Goal: Task Accomplishment & Management: Manage account settings

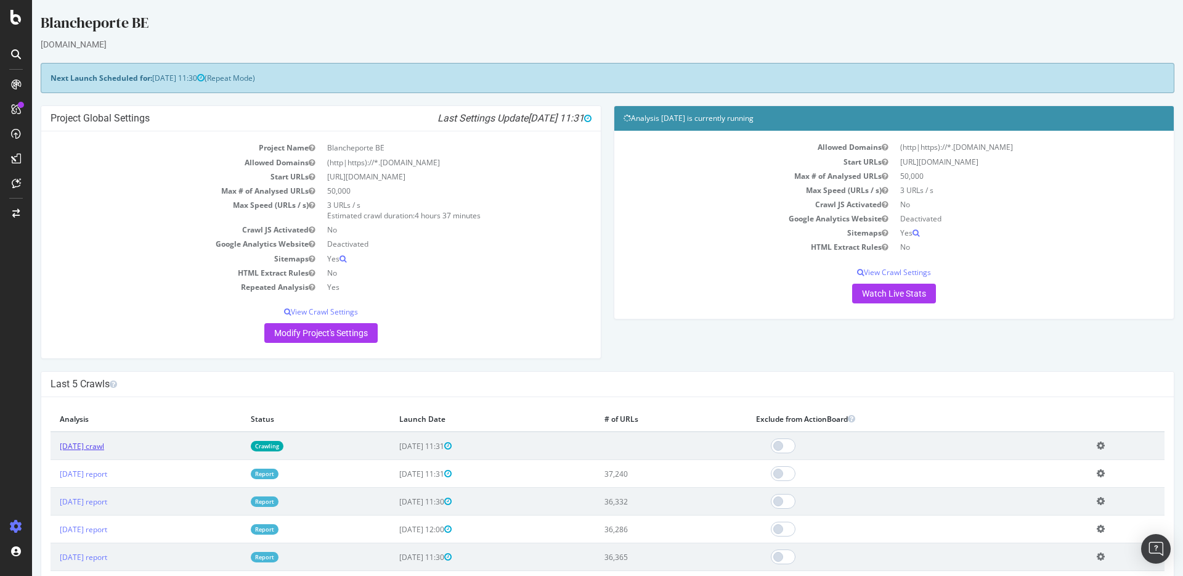
click at [104, 441] on link "[DATE] crawl" at bounding box center [82, 446] width 44 height 10
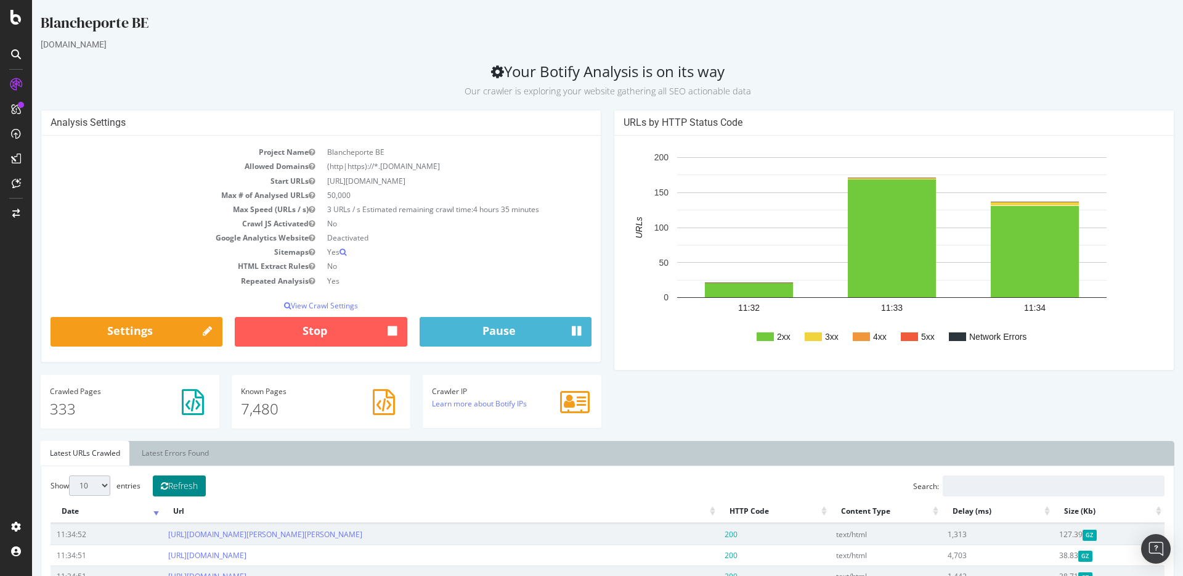
click at [198, 483] on button "Refresh" at bounding box center [179, 485] width 53 height 21
click at [181, 492] on button "Refresh" at bounding box center [179, 485] width 53 height 21
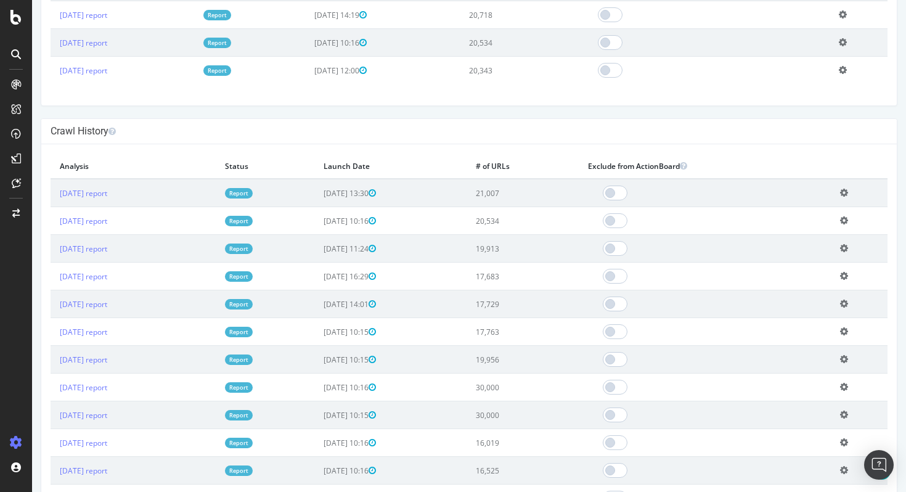
scroll to position [791, 0]
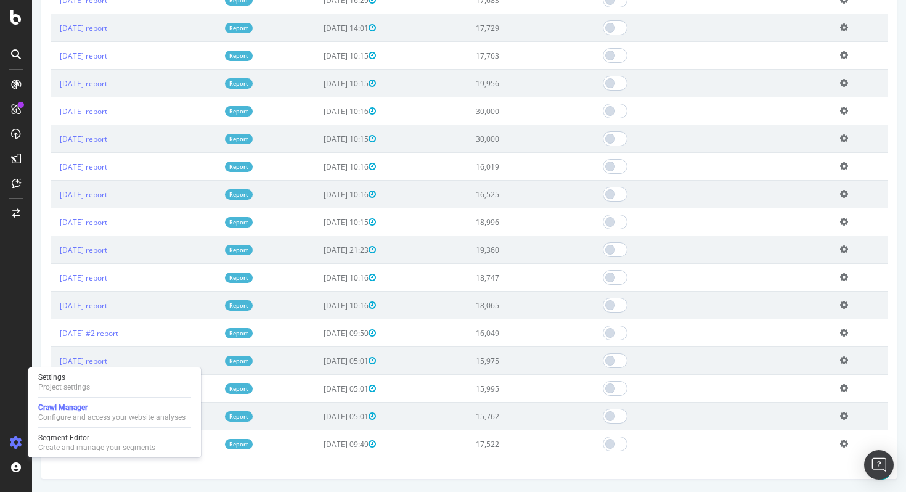
click at [91, 397] on div at bounding box center [114, 397] width 153 height 1
click at [100, 383] on div "Settings Project settings" at bounding box center [114, 382] width 163 height 22
